Goal: Transaction & Acquisition: Book appointment/travel/reservation

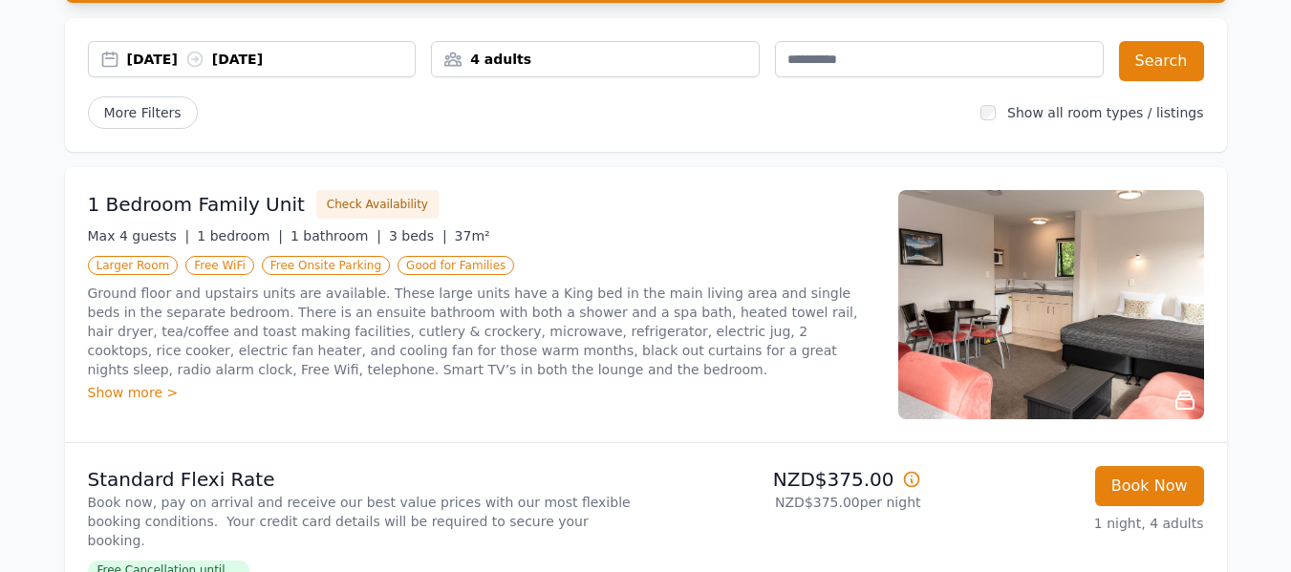
scroll to position [191, 0]
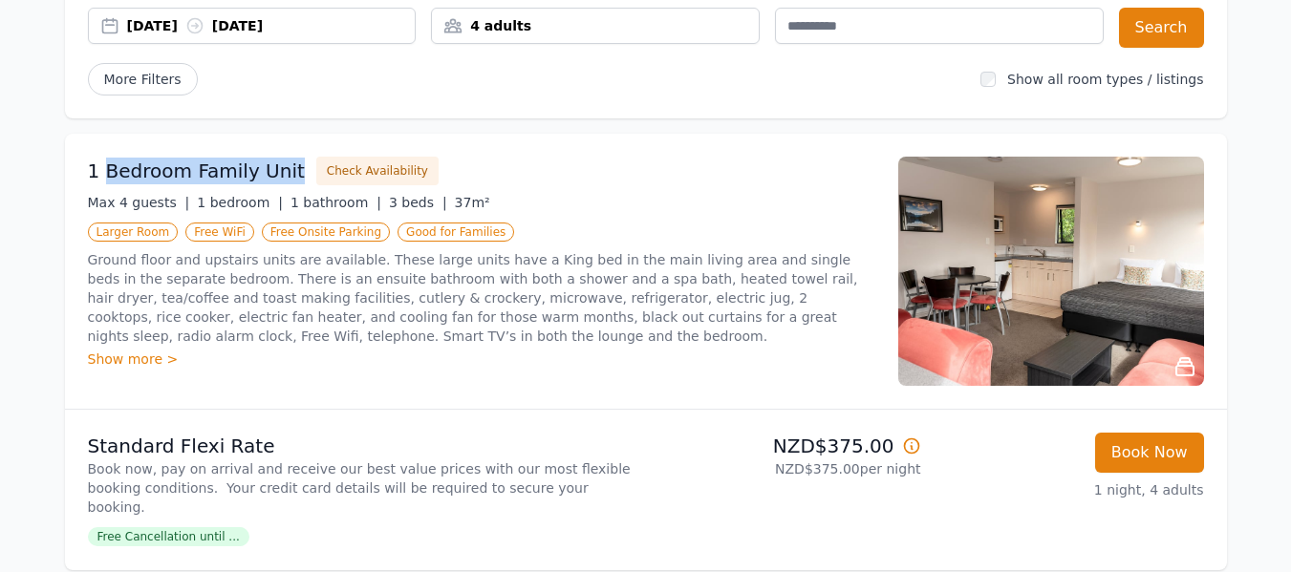
drag, startPoint x: 286, startPoint y: 172, endPoint x: 98, endPoint y: 176, distance: 187.3
click at [98, 176] on div "1 Bedroom Family Unit Check Availability" at bounding box center [481, 171] width 787 height 29
click at [142, 173] on h3 "1 Bedroom Family Unit" at bounding box center [196, 171] width 217 height 27
drag, startPoint x: 78, startPoint y: 172, endPoint x: 286, endPoint y: 172, distance: 207.4
click at [286, 172] on div "1 Bedroom Family Unit Check Availability Max 4 guests | 1 bedroom | 1 bathroom …" at bounding box center [646, 271] width 1162 height 275
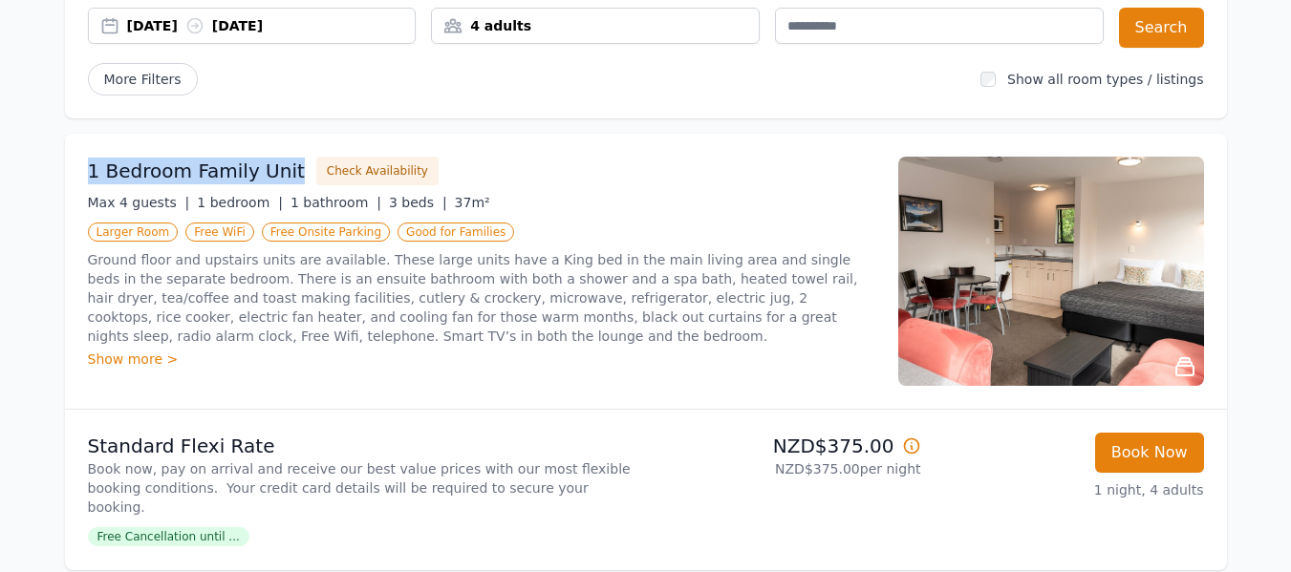
copy h3 "1 Bedroom Family Unit"
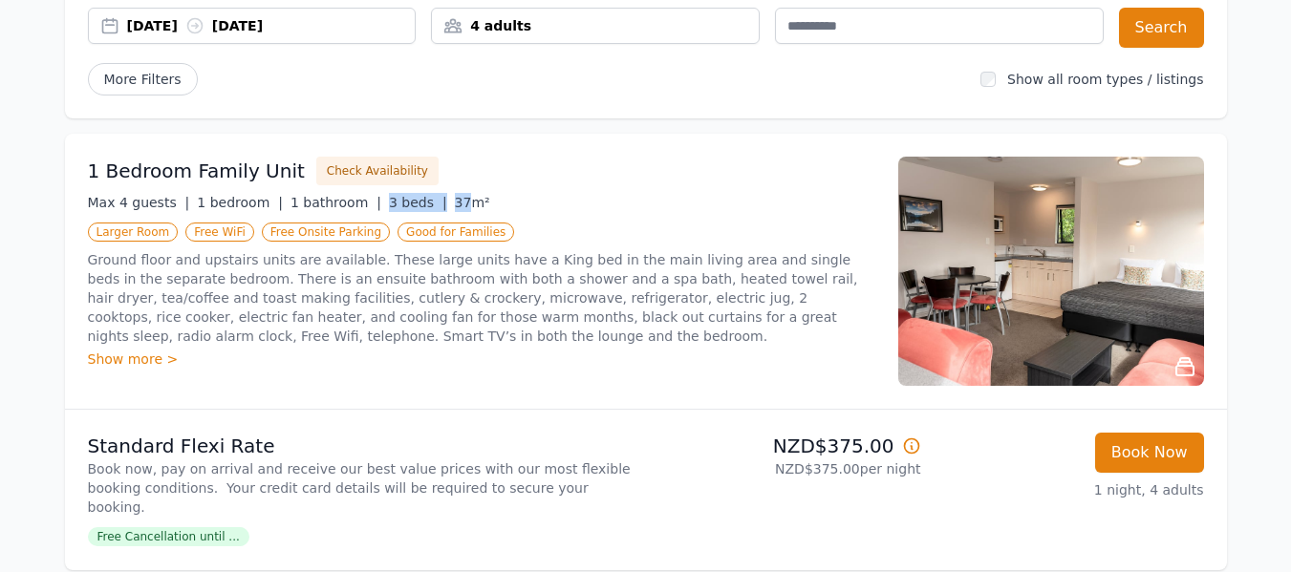
drag, startPoint x: 353, startPoint y: 201, endPoint x: 426, endPoint y: 198, distance: 73.6
click at [426, 198] on div "Max 4 guests | 1 bedroom | 1 bathroom | 3 beds | 37m²" at bounding box center [481, 202] width 787 height 19
click at [455, 199] on span "37m²" at bounding box center [472, 202] width 35 height 15
drag, startPoint x: 445, startPoint y: 201, endPoint x: 367, endPoint y: 203, distance: 78.4
click at [367, 203] on div "Max 4 guests | 1 bedroom | 1 bathroom | 3 beds | 37m²" at bounding box center [481, 202] width 787 height 19
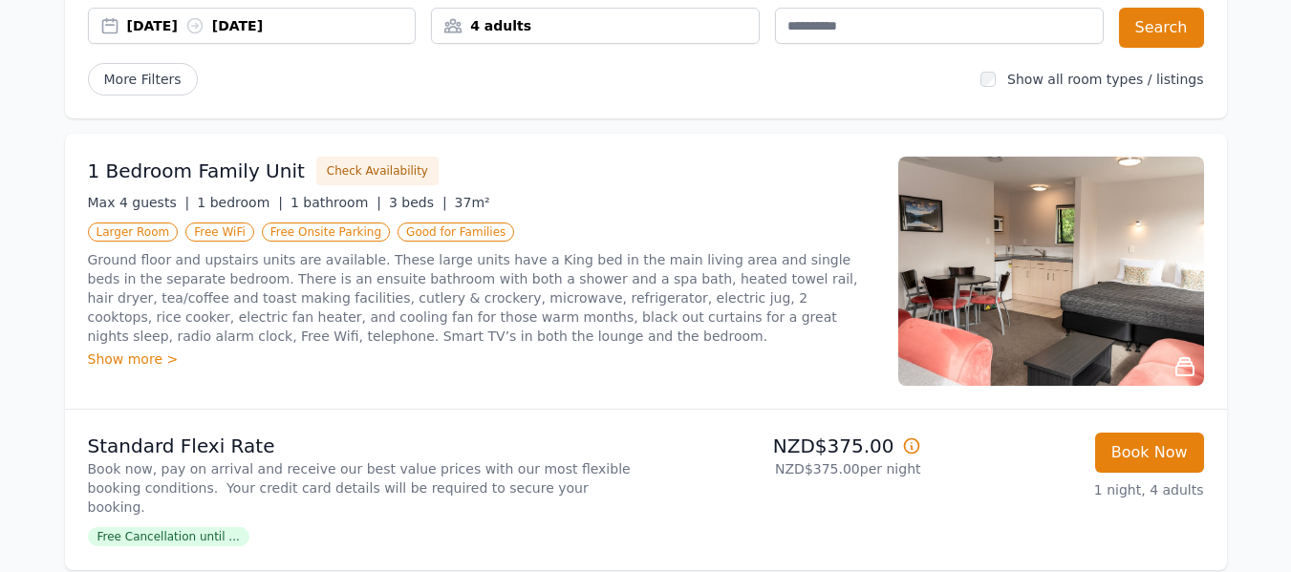
click at [137, 357] on div "Show more >" at bounding box center [481, 359] width 787 height 19
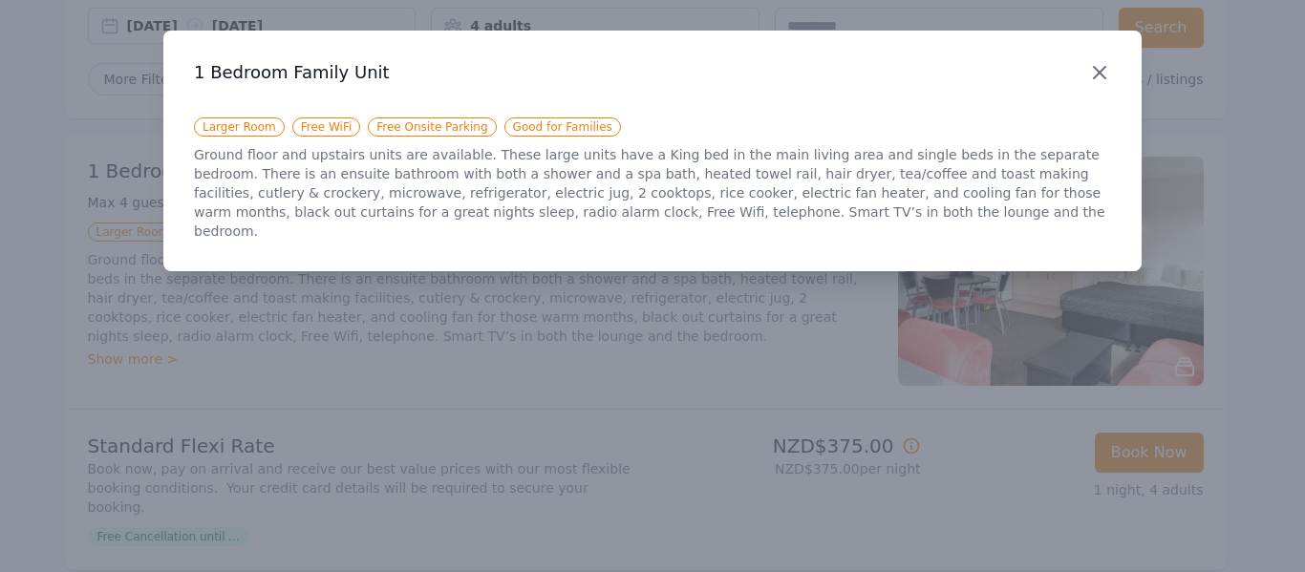
click at [1099, 72] on icon "button" at bounding box center [1099, 72] width 11 height 11
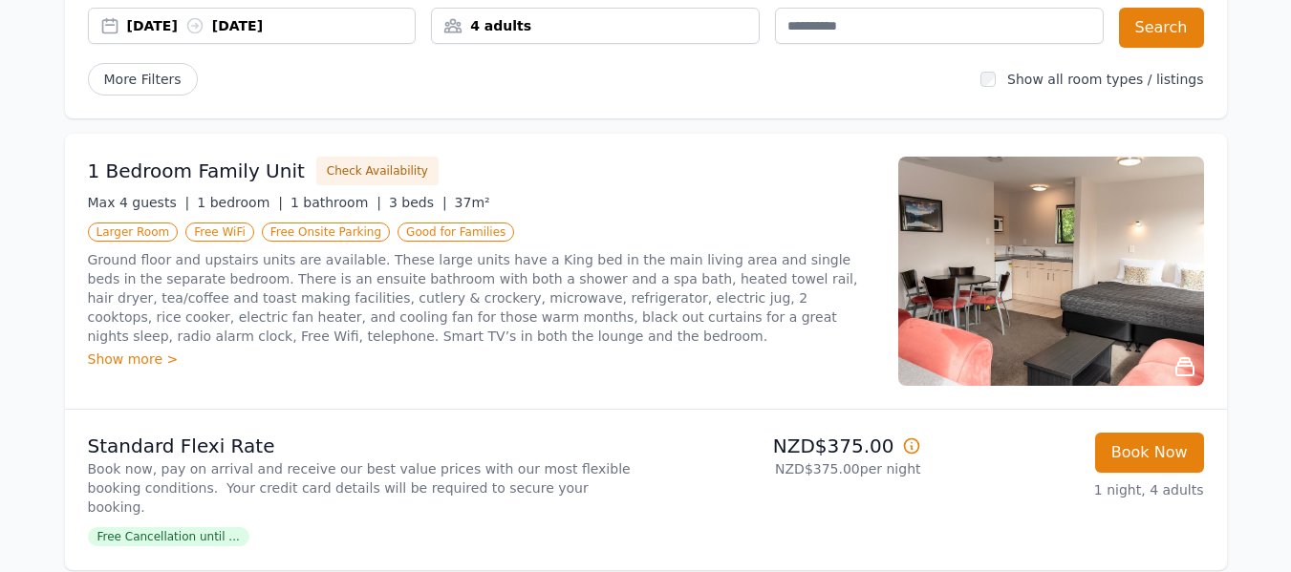
click at [1035, 259] on img at bounding box center [1051, 271] width 306 height 229
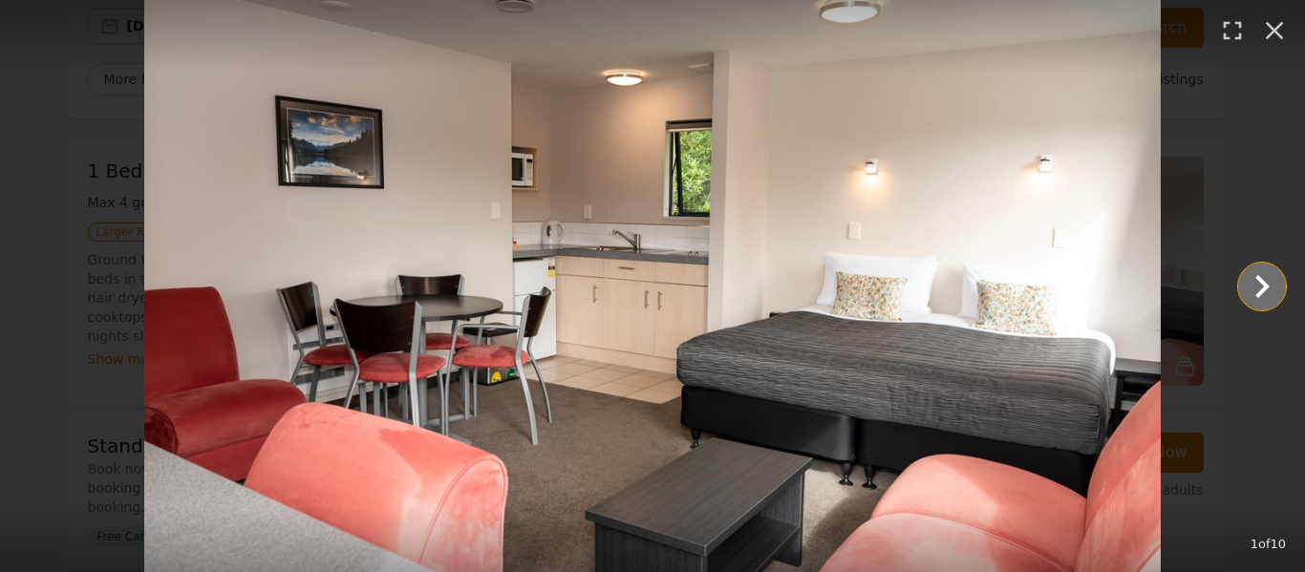
click at [1250, 272] on icon "Show slide 2 of 10" at bounding box center [1262, 287] width 46 height 46
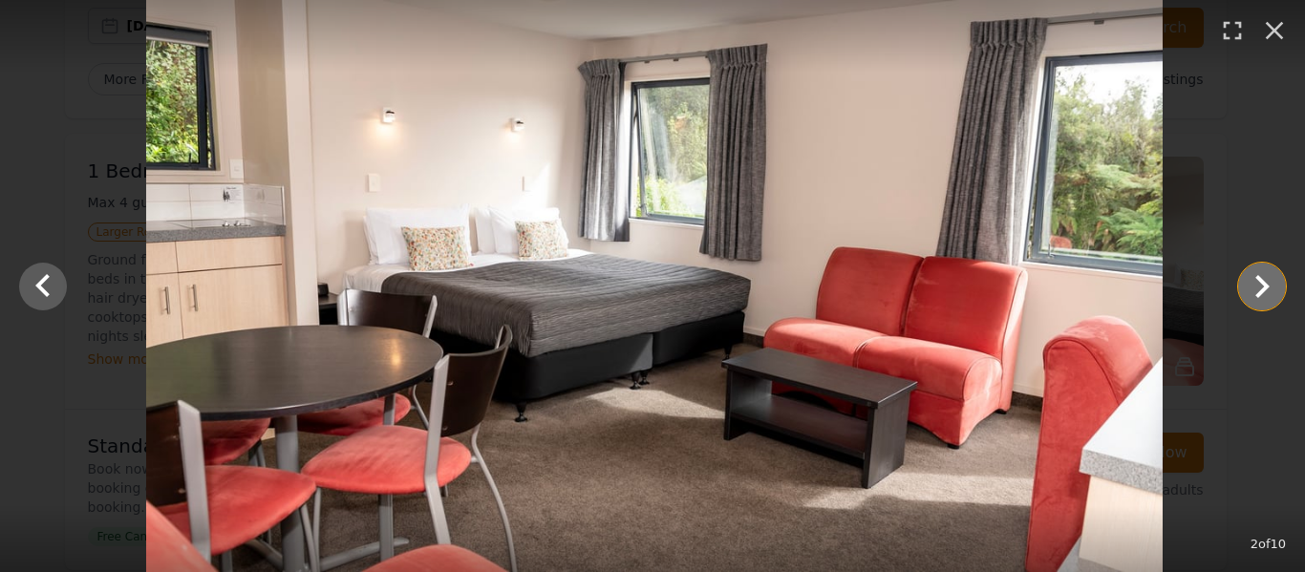
click at [1250, 272] on icon "Show slide 3 of 10" at bounding box center [1262, 287] width 46 height 46
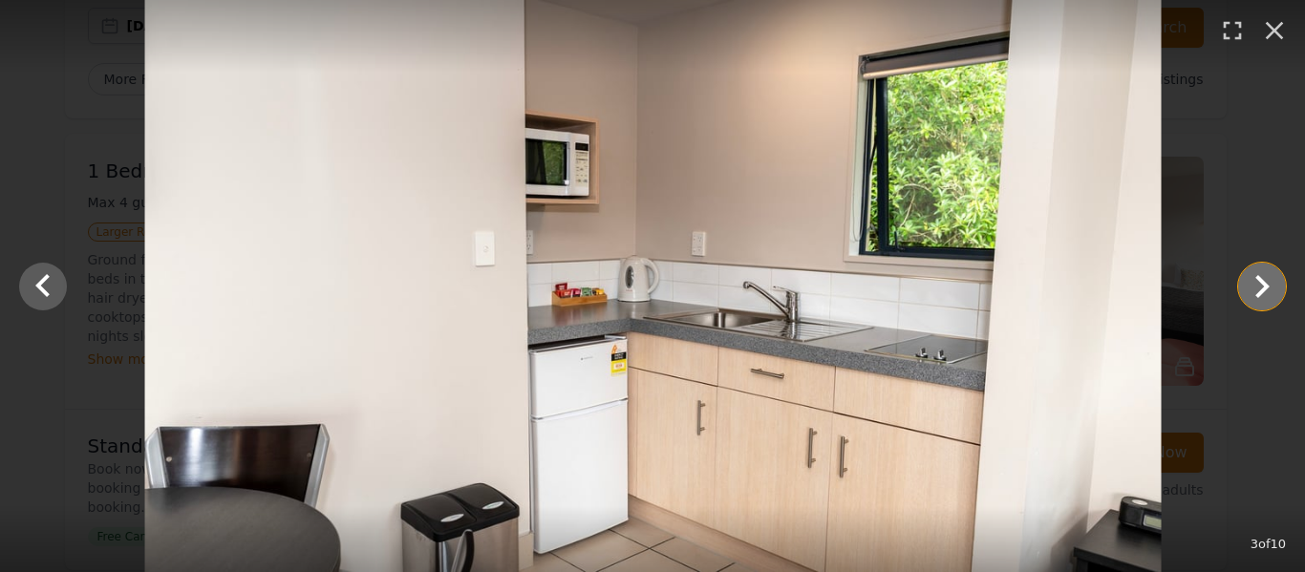
click at [1250, 272] on icon "Show slide 4 of 10" at bounding box center [1262, 287] width 46 height 46
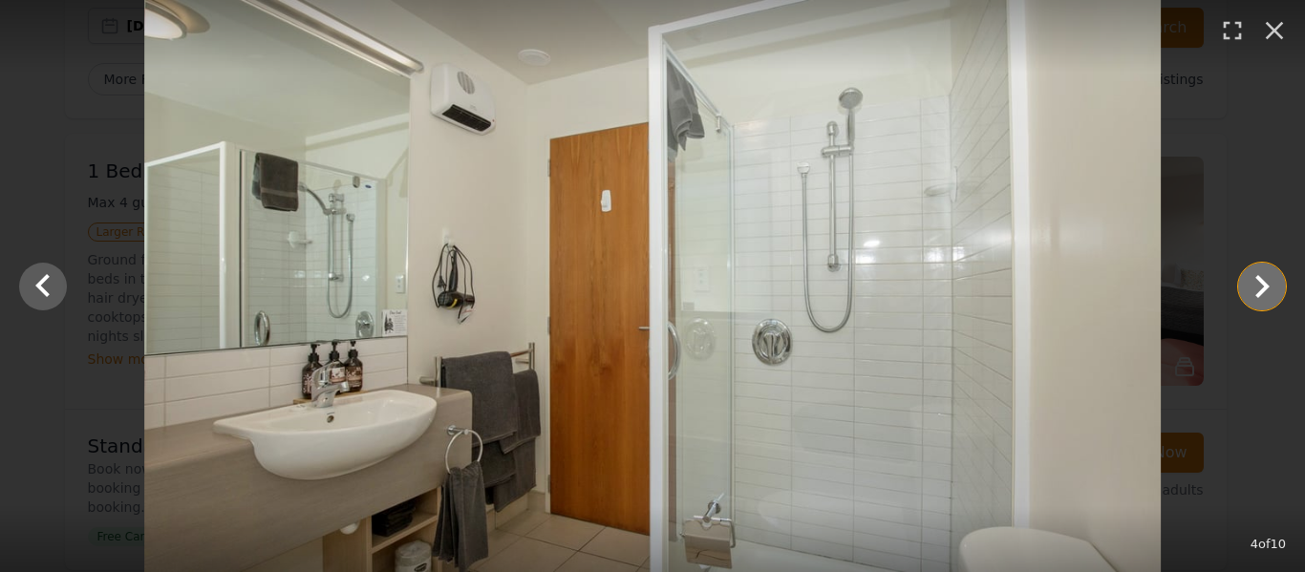
click at [1250, 272] on icon "Show slide 5 of 10" at bounding box center [1262, 287] width 46 height 46
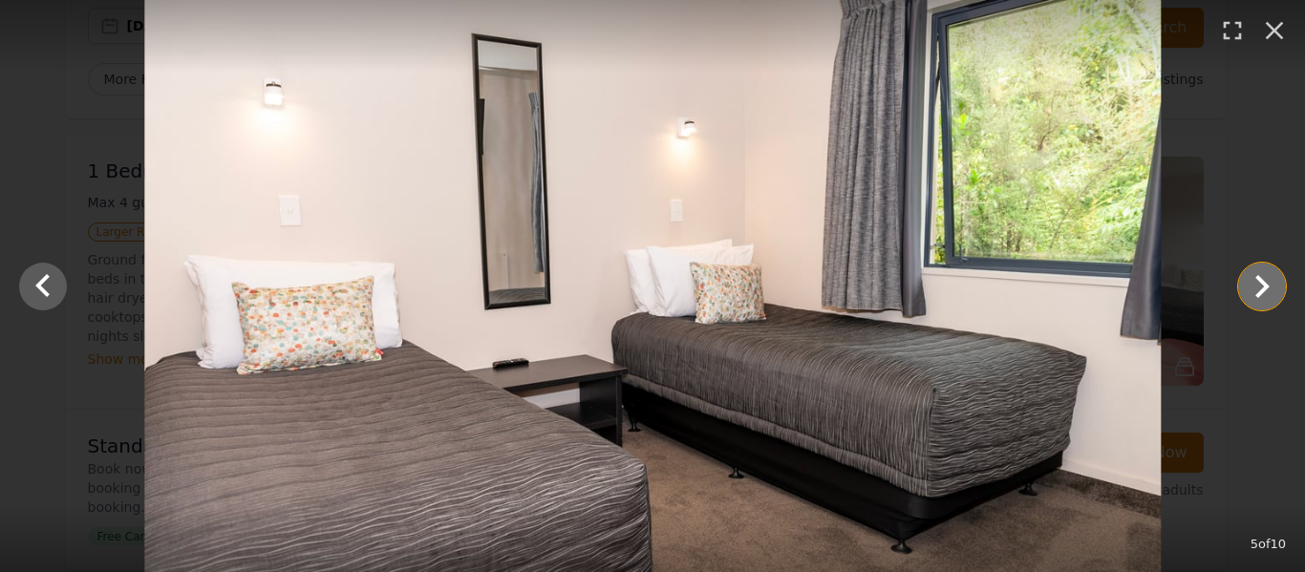
click at [1250, 272] on icon "Show slide 6 of 10" at bounding box center [1262, 287] width 46 height 46
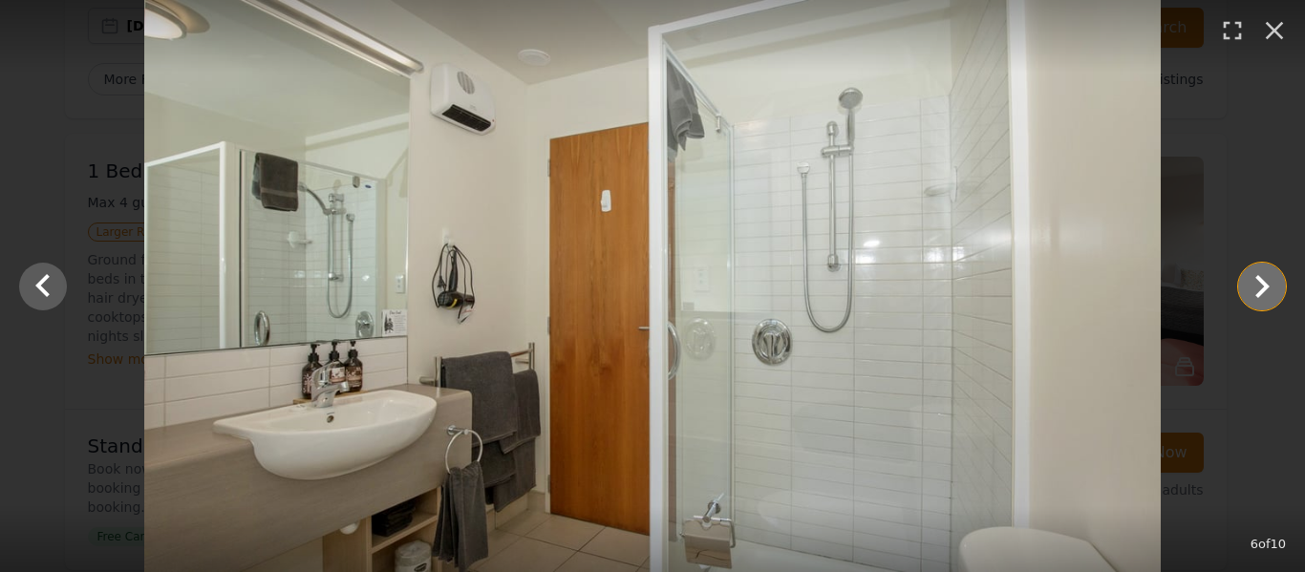
click at [1250, 272] on icon "Show slide 7 of 10" at bounding box center [1262, 287] width 46 height 46
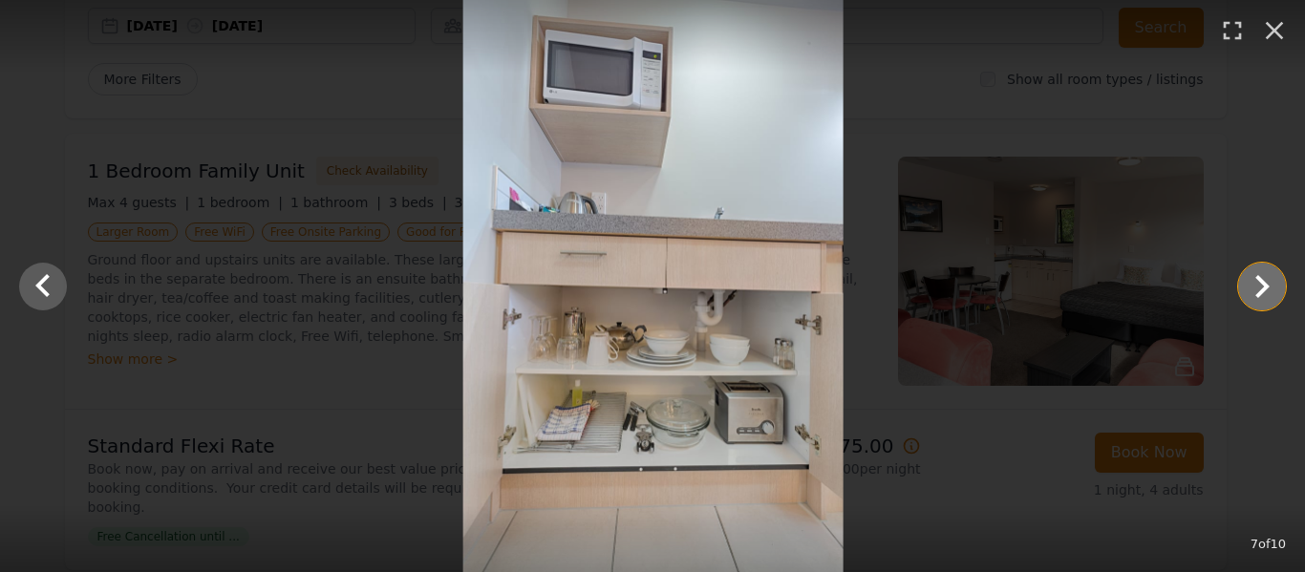
click at [1250, 272] on icon "Show slide 8 of 10" at bounding box center [1262, 287] width 46 height 46
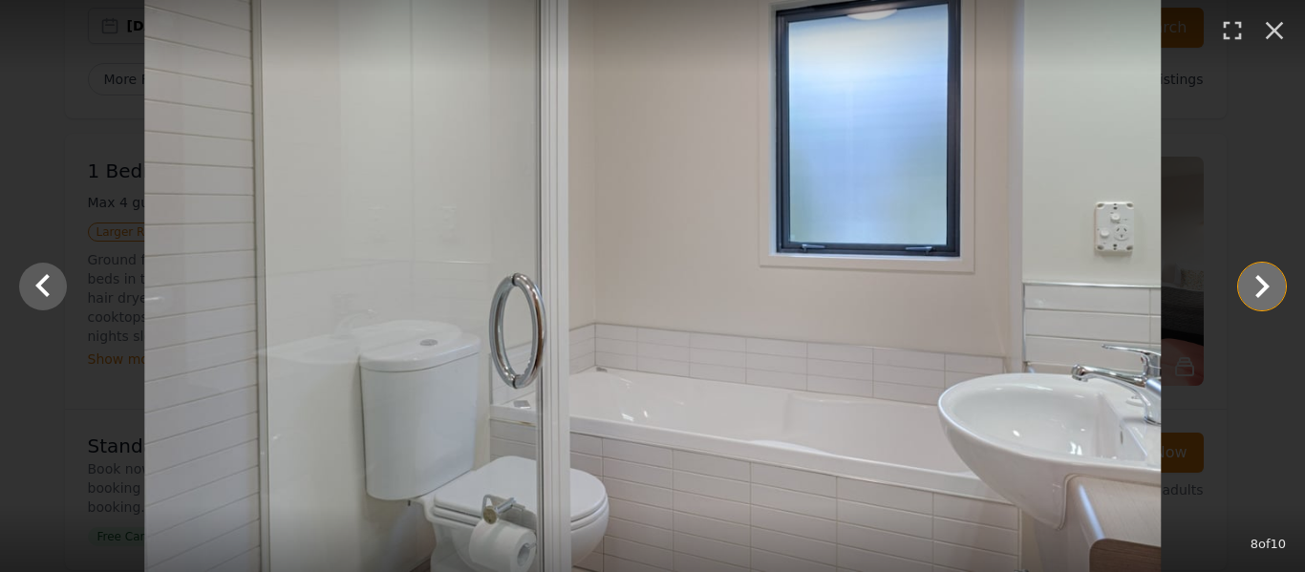
click at [1250, 272] on icon "Show slide 9 of 10" at bounding box center [1262, 287] width 46 height 46
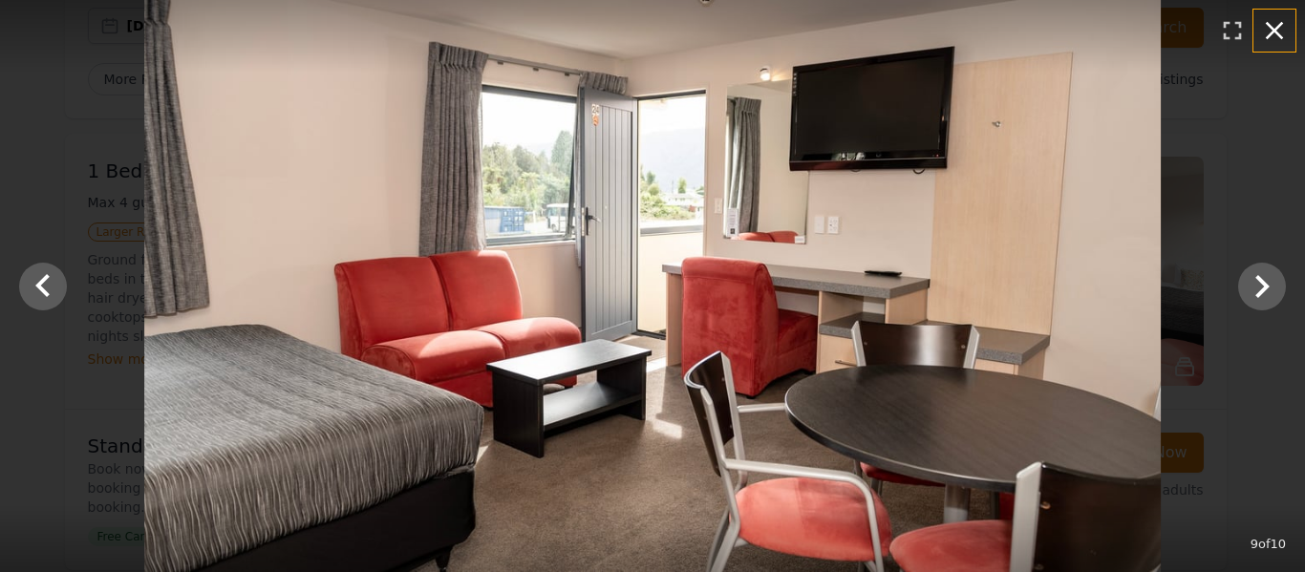
click at [1277, 24] on icon "button" at bounding box center [1274, 30] width 31 height 31
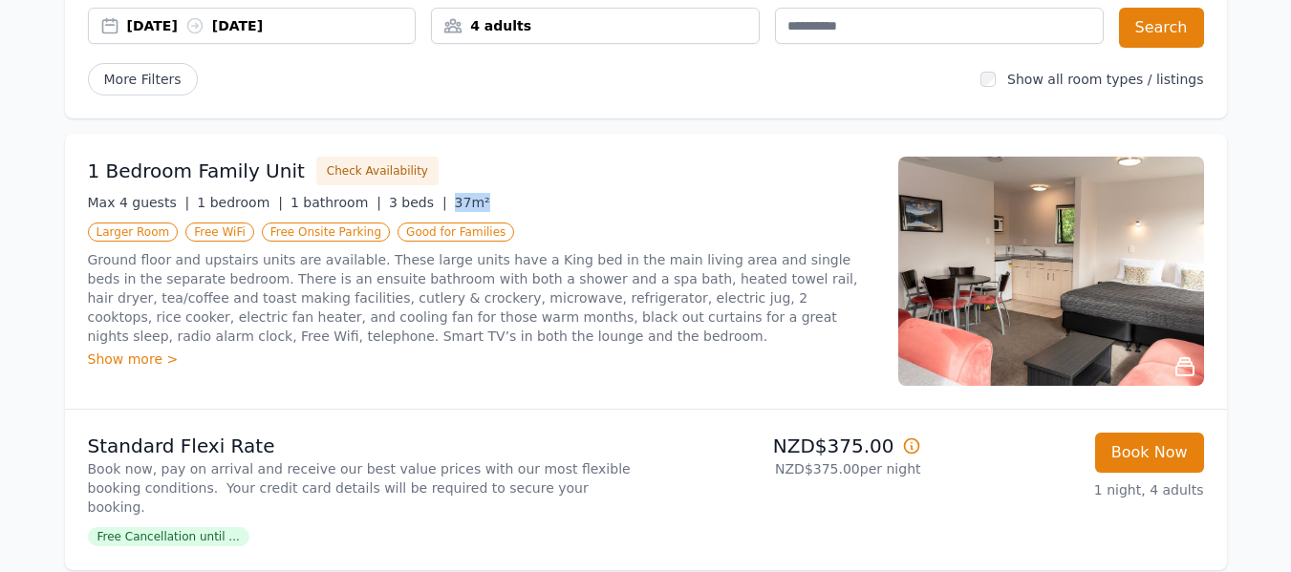
drag, startPoint x: 445, startPoint y: 195, endPoint x: 410, endPoint y: 200, distance: 35.7
click at [410, 200] on div "Max 4 guests | 1 bedroom | 1 bathroom | 3 beds | 37m²" at bounding box center [481, 202] width 787 height 19
copy span "37m²"
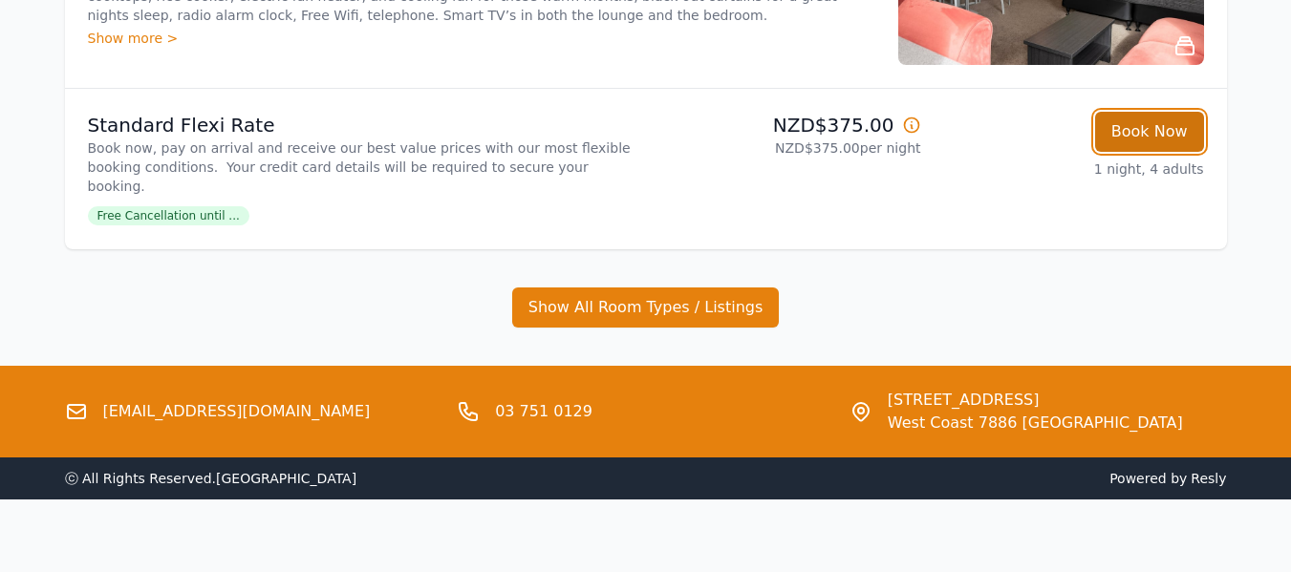
click at [1165, 136] on button "Book Now" at bounding box center [1149, 132] width 109 height 40
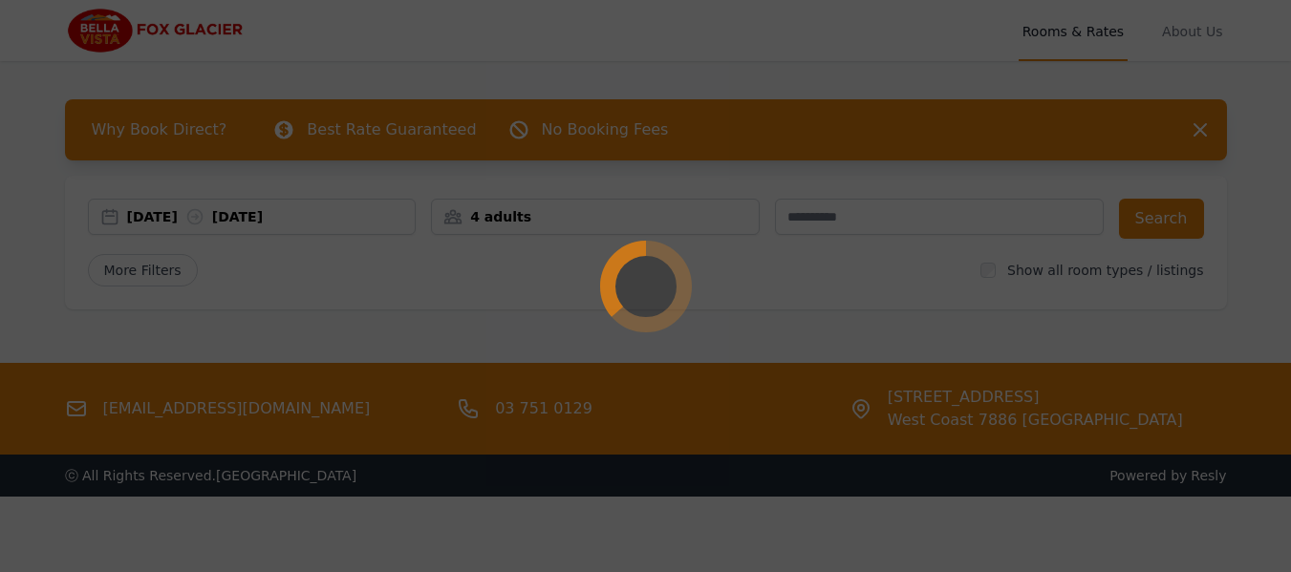
select select "**"
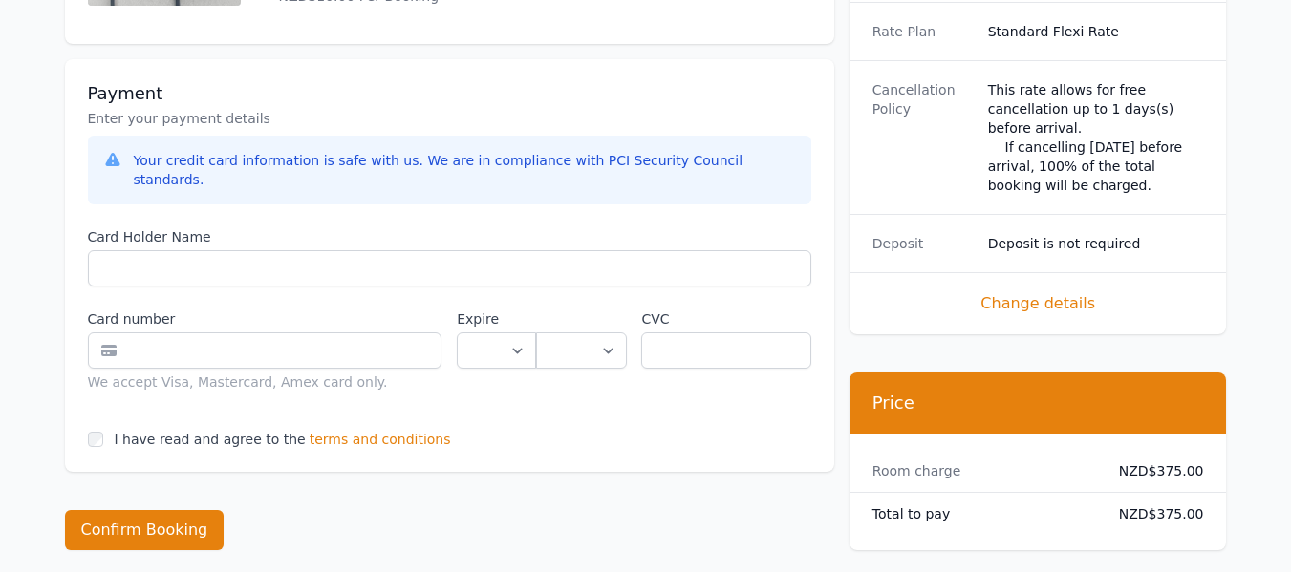
scroll to position [1051, 0]
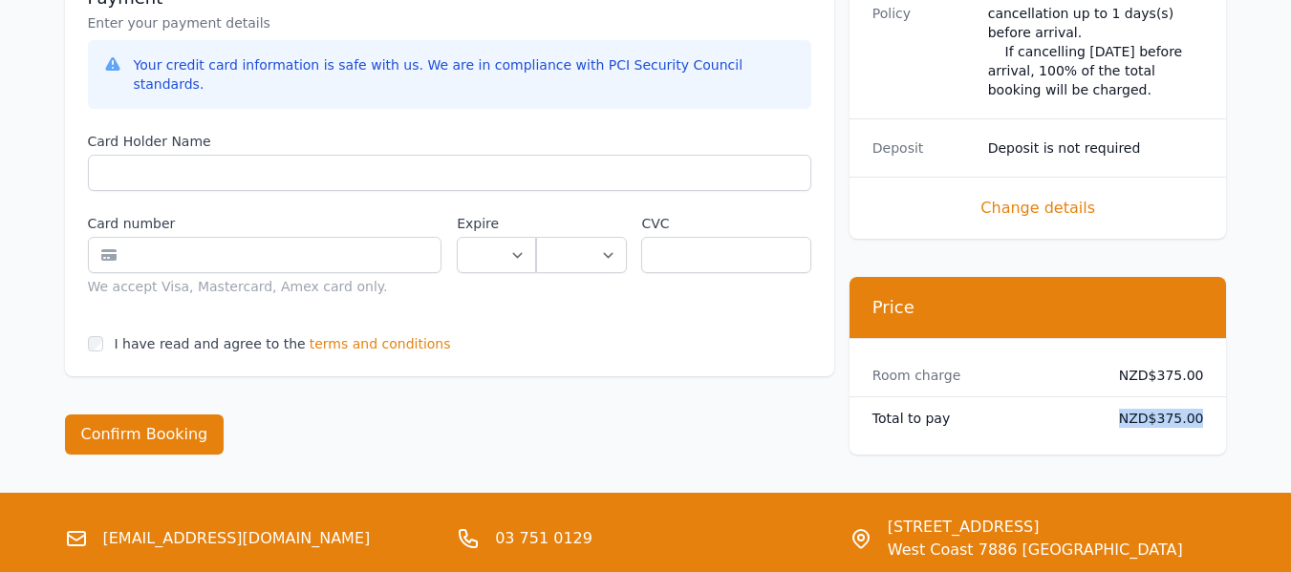
drag, startPoint x: 1211, startPoint y: 386, endPoint x: 1110, endPoint y: 382, distance: 100.4
click at [1110, 398] on div "Total to pay NZD$375.00" at bounding box center [1038, 419] width 377 height 42
copy dd "NZD$375.00"
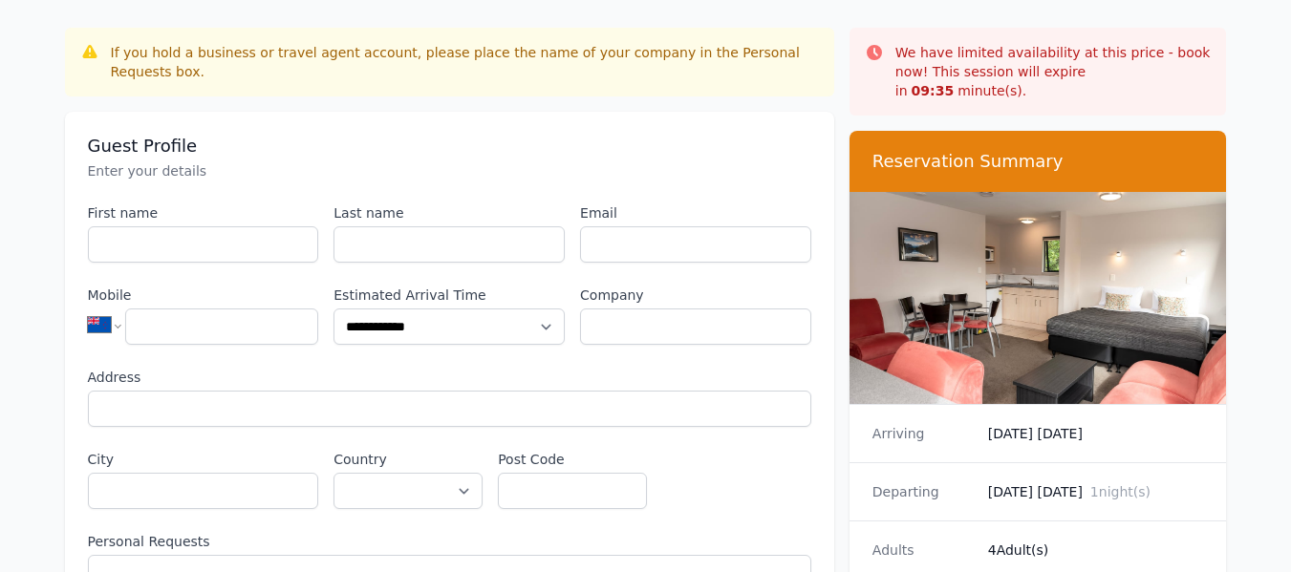
scroll to position [0, 0]
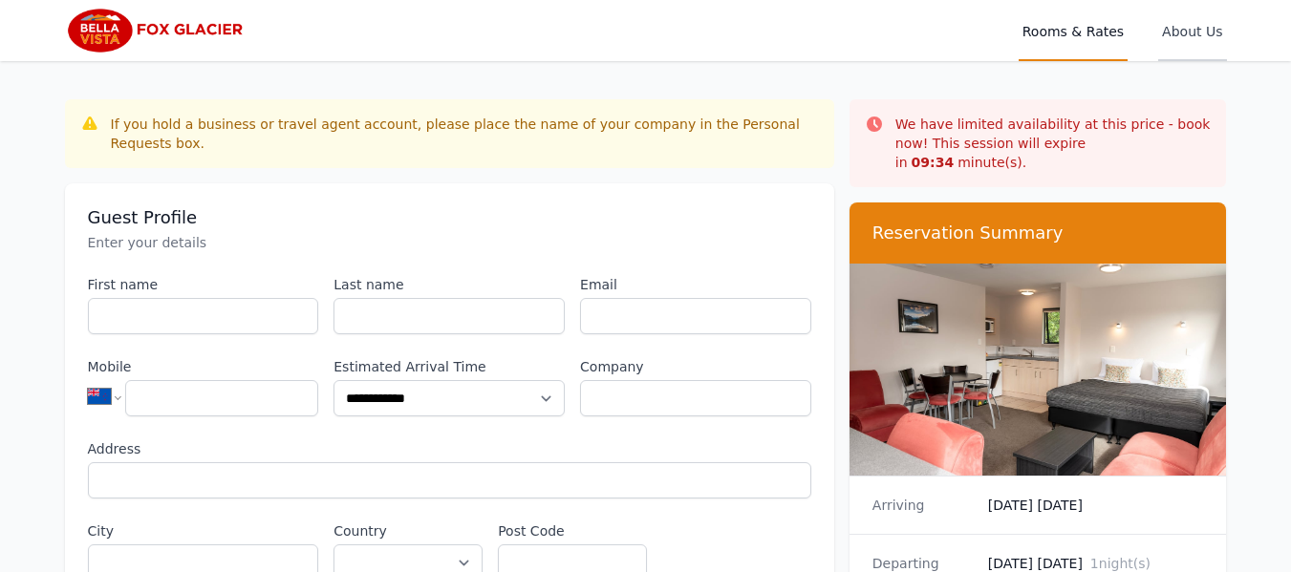
click at [1216, 36] on span "About Us" at bounding box center [1192, 30] width 68 height 61
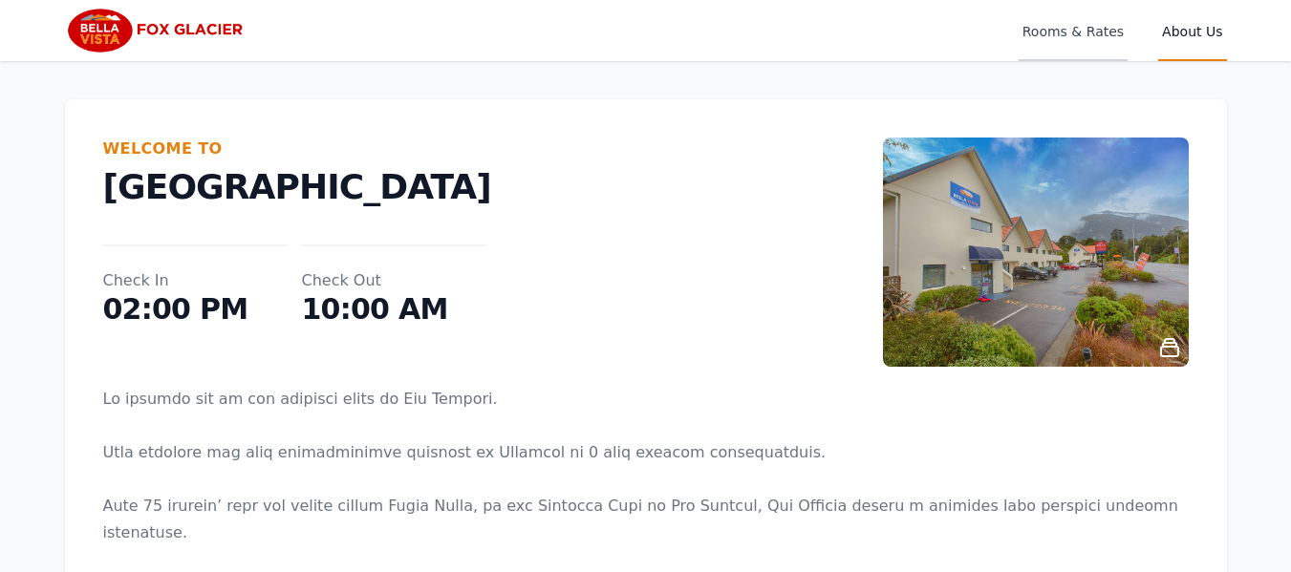
click at [1100, 30] on span "Rooms & Rates" at bounding box center [1073, 30] width 109 height 61
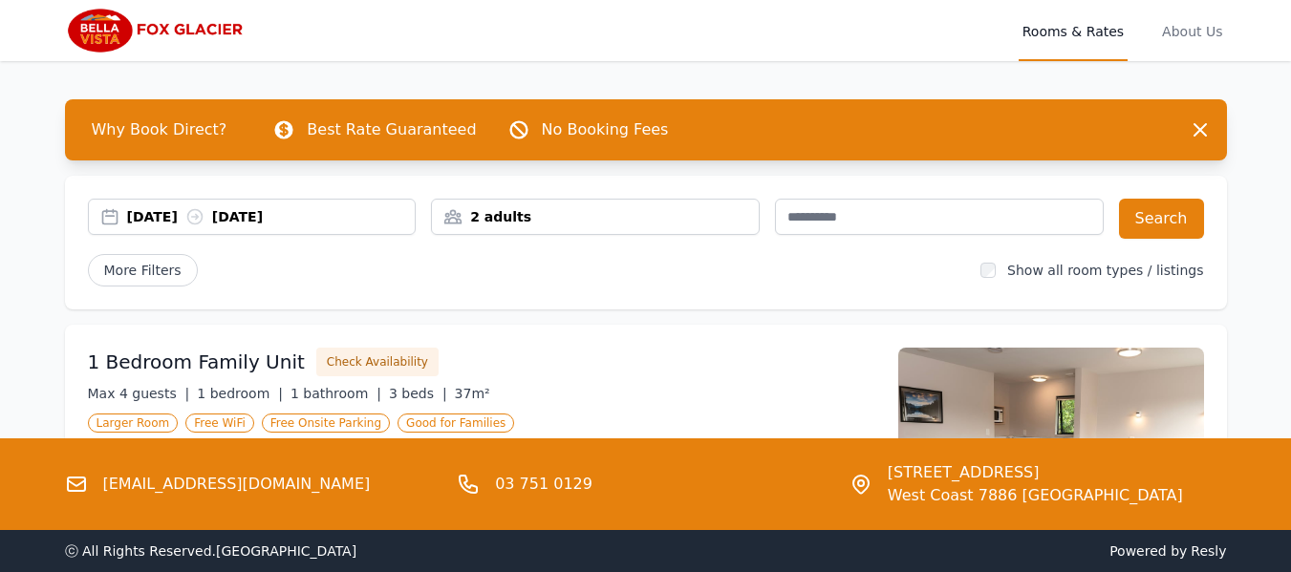
scroll to position [378, 0]
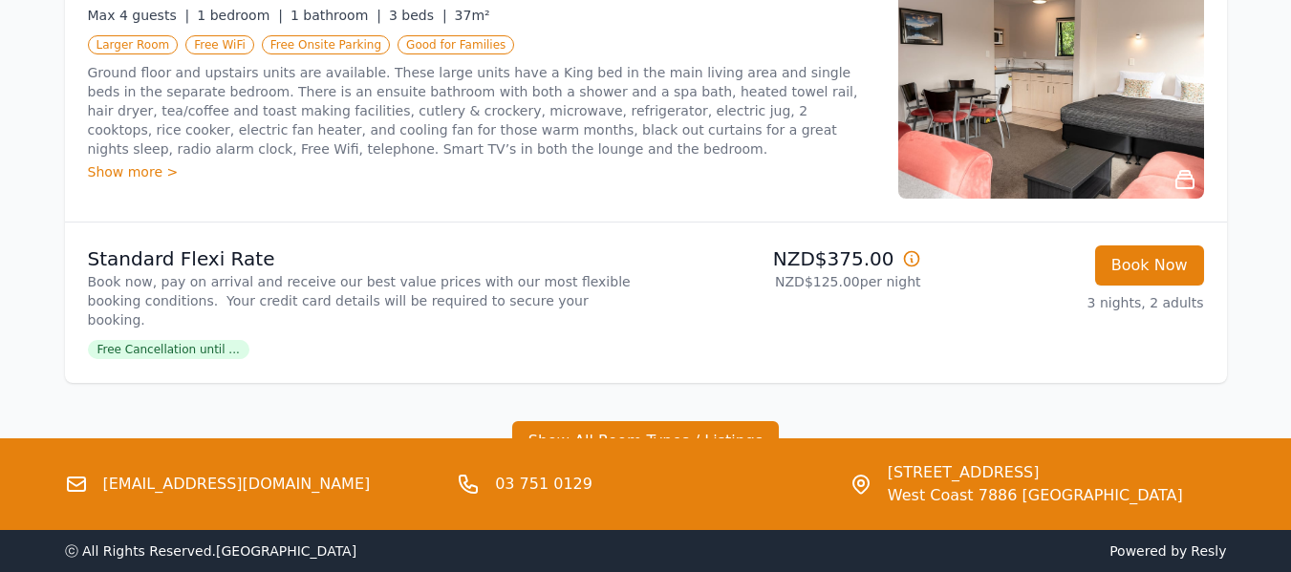
click at [116, 169] on div "Show more >" at bounding box center [481, 171] width 787 height 19
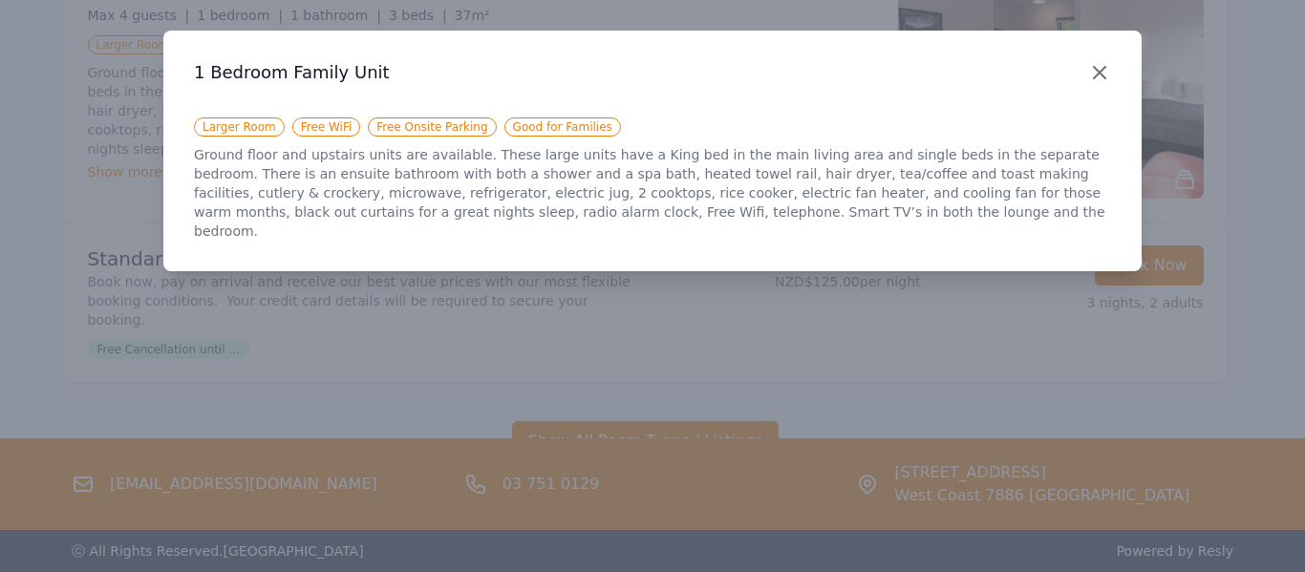
click at [1102, 69] on icon "button" at bounding box center [1099, 72] width 23 height 23
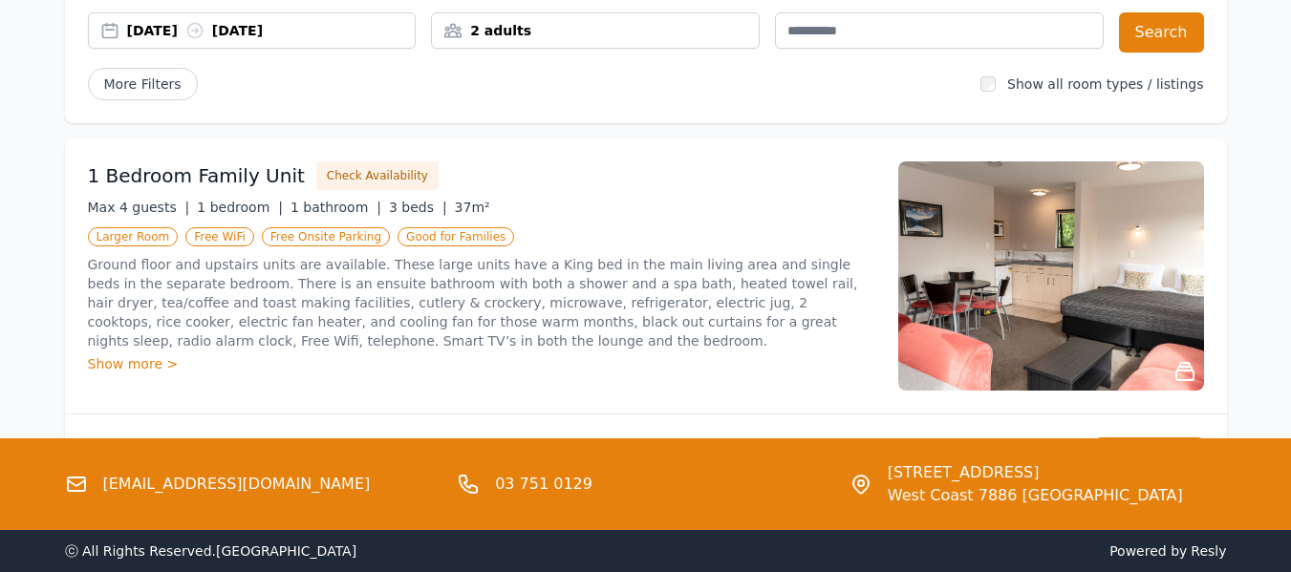
scroll to position [0, 0]
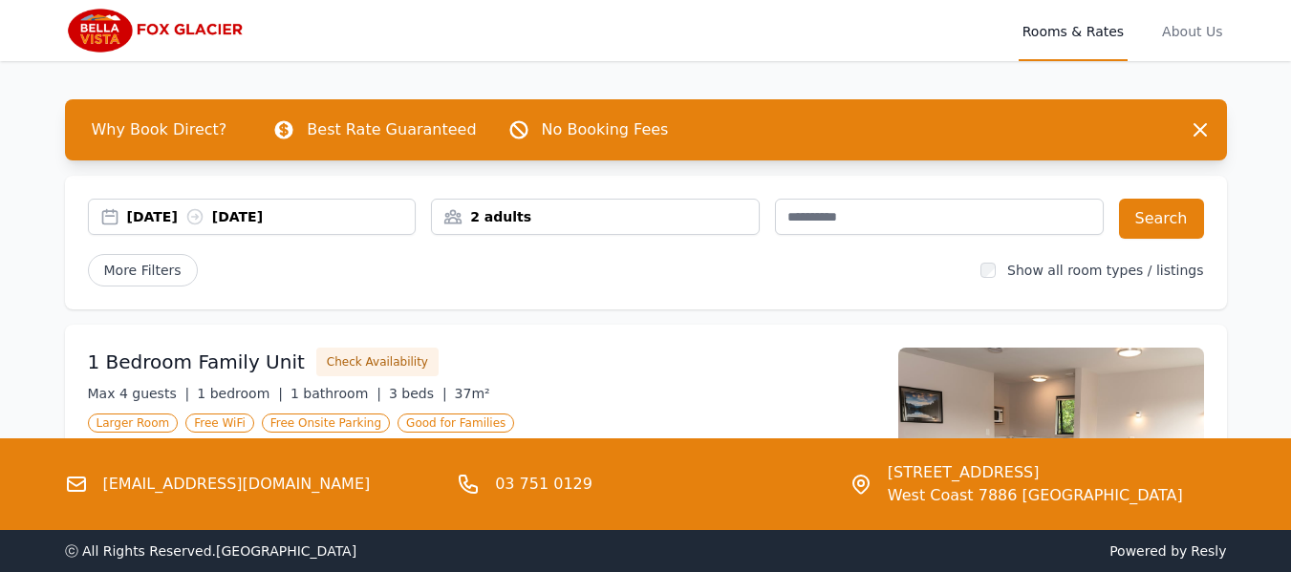
click at [103, 31] on img at bounding box center [157, 31] width 184 height 46
